Goal: Task Accomplishment & Management: Manage account settings

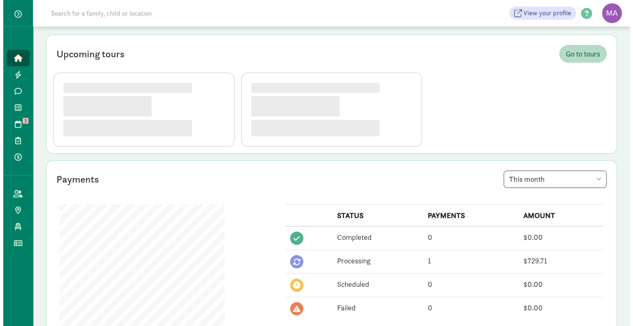
scroll to position [59, 0]
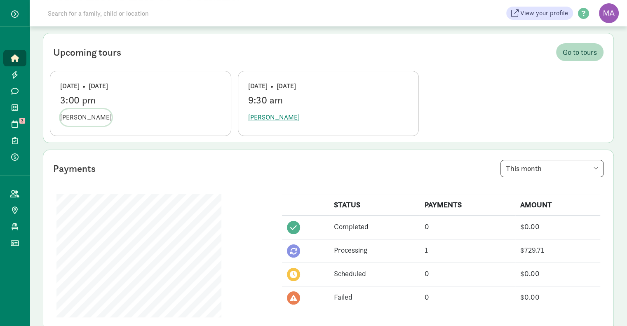
click at [71, 117] on span "[PERSON_NAME]" at bounding box center [86, 117] width 52 height 10
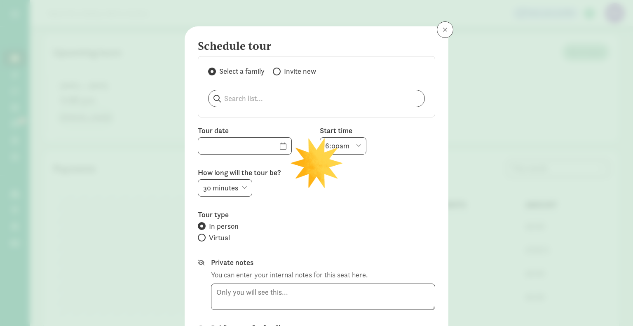
type input "[DATE]"
select select "3:00pm"
select select "15"
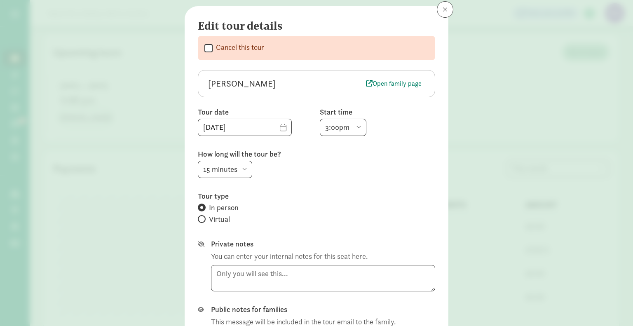
scroll to position [0, 0]
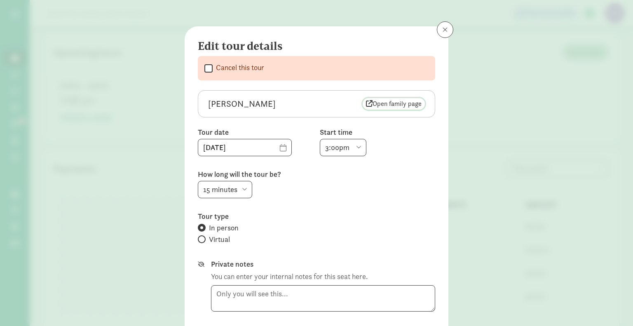
click at [385, 104] on span "Open family page" at bounding box center [394, 104] width 56 height 10
click at [438, 26] on button at bounding box center [445, 29] width 16 height 16
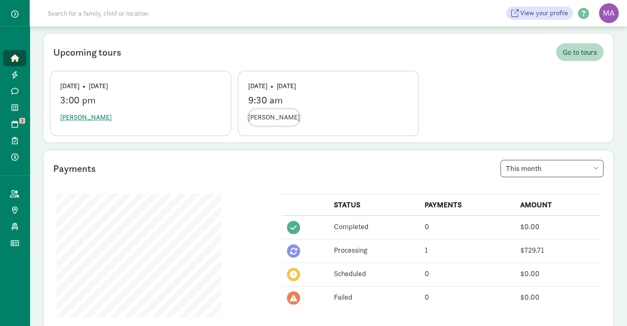
click at [270, 117] on span "[PERSON_NAME]" at bounding box center [274, 117] width 52 height 10
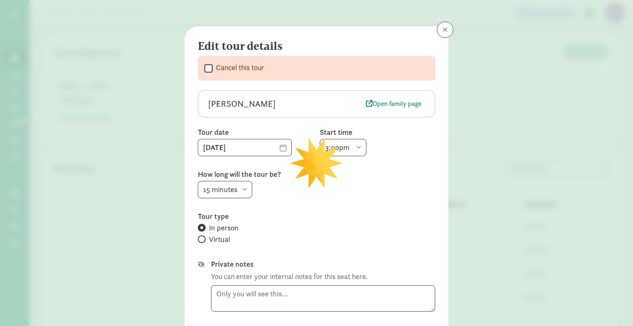
type input "09/15/2025"
select select "9:30am"
click at [392, 104] on span "Open family page" at bounding box center [394, 104] width 56 height 10
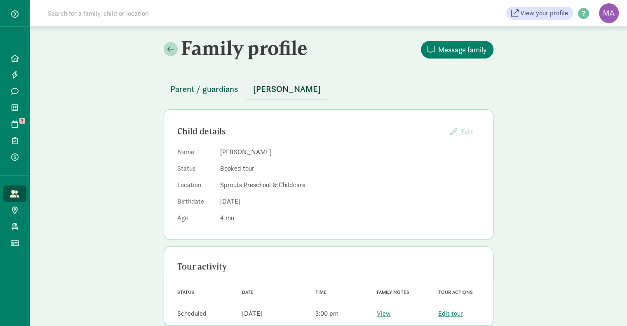
click at [201, 89] on span "Parent / guardians" at bounding box center [204, 88] width 68 height 13
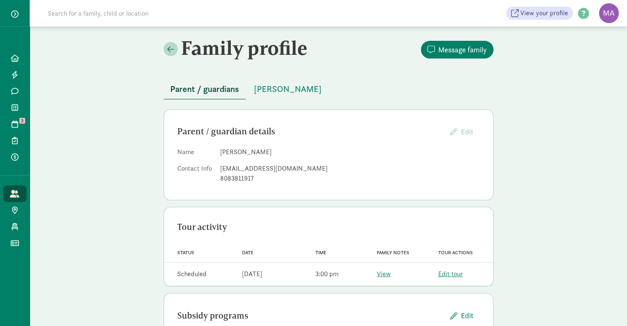
scroll to position [11, 0]
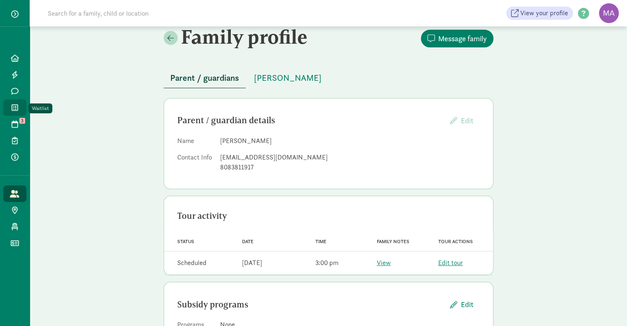
click at [16, 110] on icon at bounding box center [15, 107] width 7 height 7
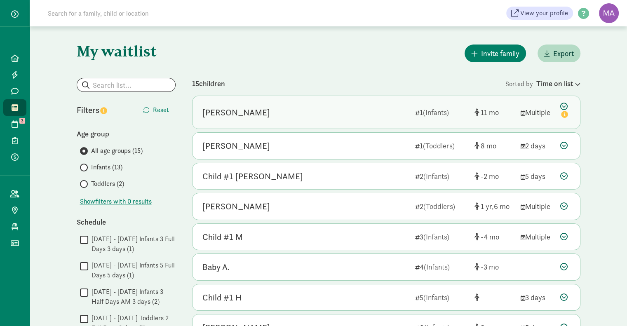
click at [223, 112] on div "Oliver G" at bounding box center [236, 112] width 68 height 13
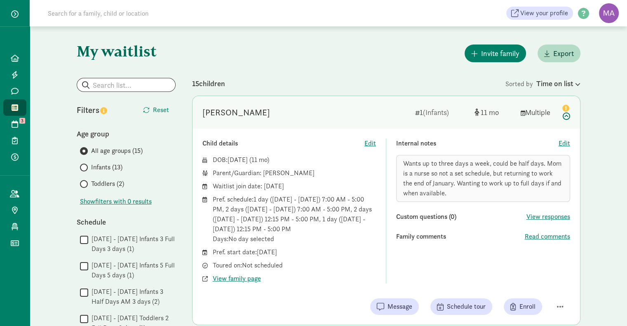
click at [566, 120] on icon at bounding box center [565, 111] width 10 height 17
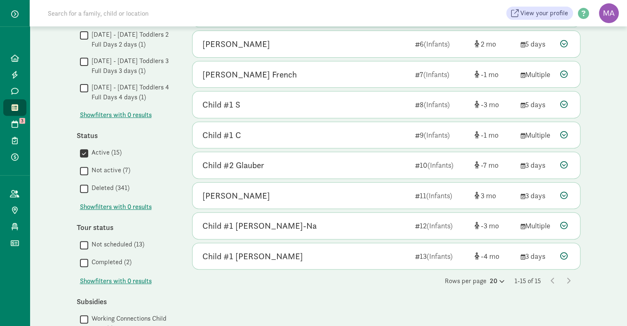
scroll to position [284, 0]
click at [573, 281] on div "Rows per page 20 1-15 of 15" at bounding box center [386, 280] width 388 height 10
click at [569, 278] on icon at bounding box center [568, 280] width 4 height 7
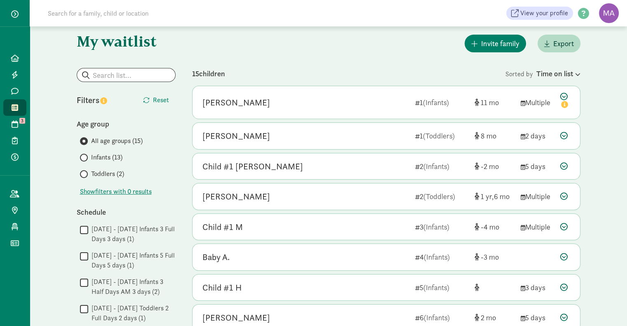
scroll to position [7, 0]
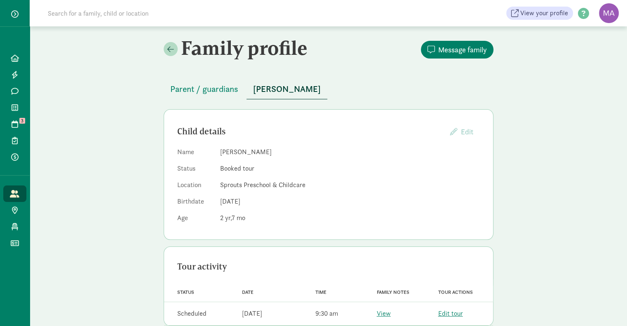
scroll to position [16, 0]
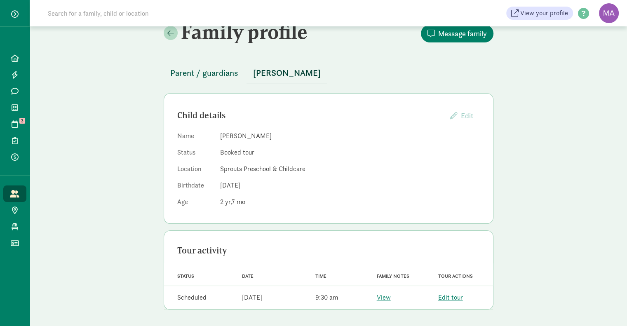
click at [189, 76] on span "Parent / guardians" at bounding box center [204, 72] width 68 height 13
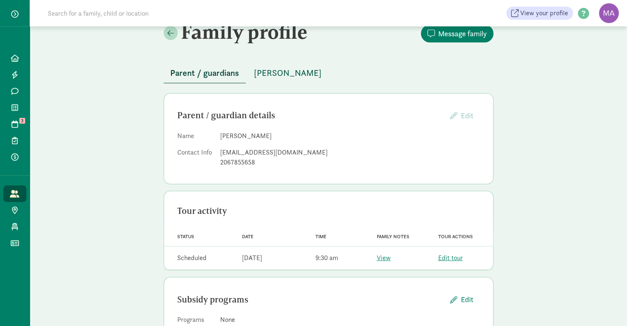
click at [265, 70] on span "[PERSON_NAME]" at bounding box center [288, 72] width 68 height 13
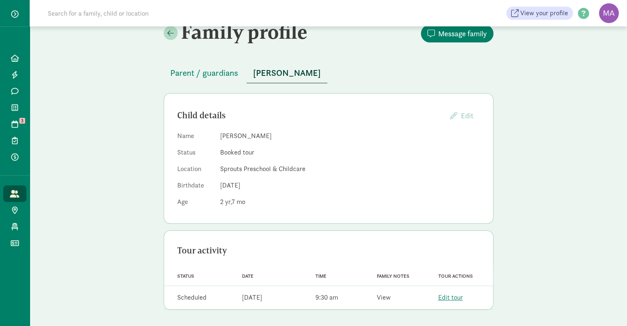
click at [381, 295] on link "View" at bounding box center [384, 297] width 14 height 9
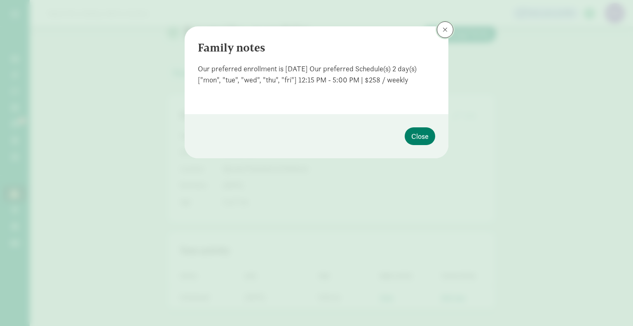
click at [446, 34] on button at bounding box center [445, 29] width 16 height 16
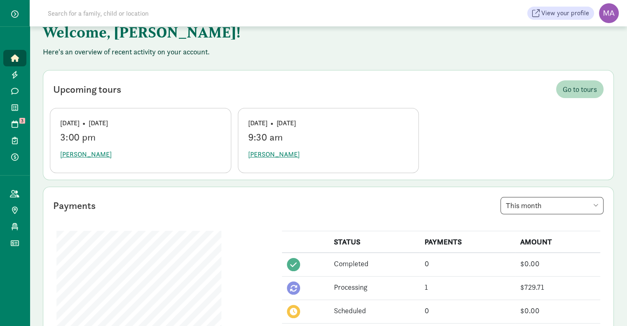
scroll to position [21, 0]
